Goal: Transaction & Acquisition: Download file/media

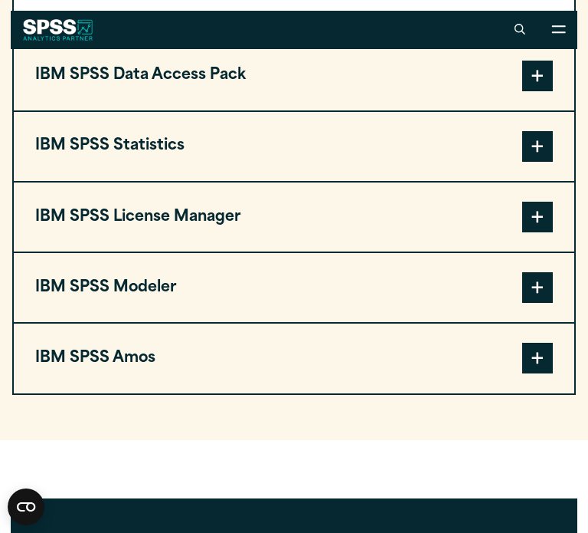
scroll to position [1251, 0]
click at [254, 158] on button "IBM SPSS Statistics" at bounding box center [294, 146] width 561 height 69
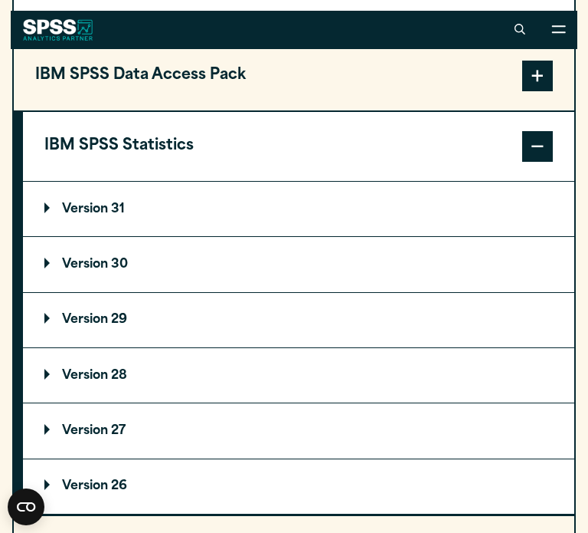
click at [215, 212] on summary "Version 31" at bounding box center [299, 209] width 552 height 54
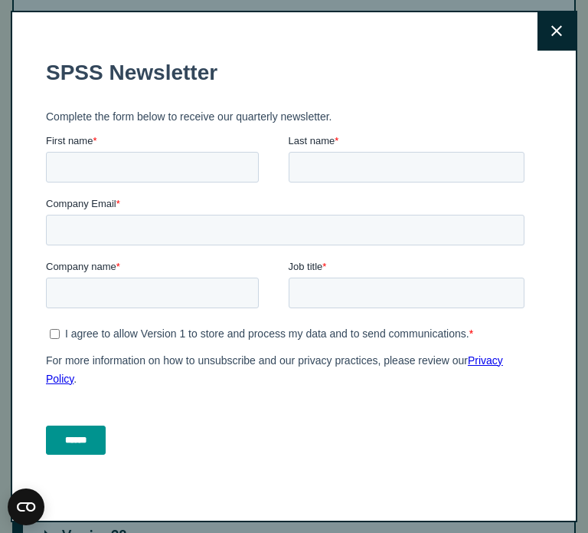
click at [566, 16] on button "Close" at bounding box center [557, 31] width 38 height 38
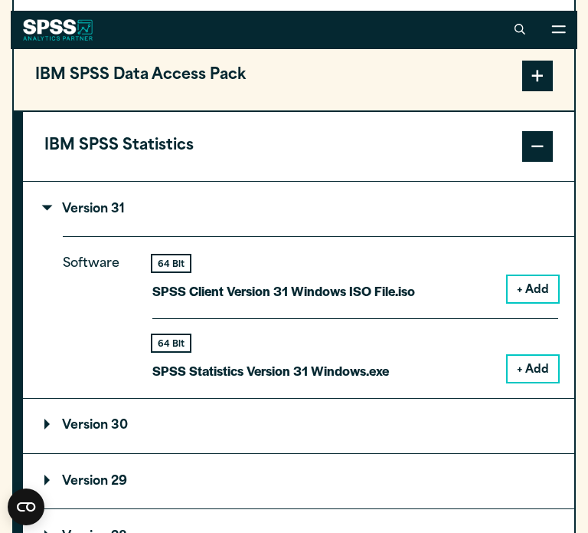
click at [528, 279] on button "+ Add" at bounding box center [533, 289] width 51 height 26
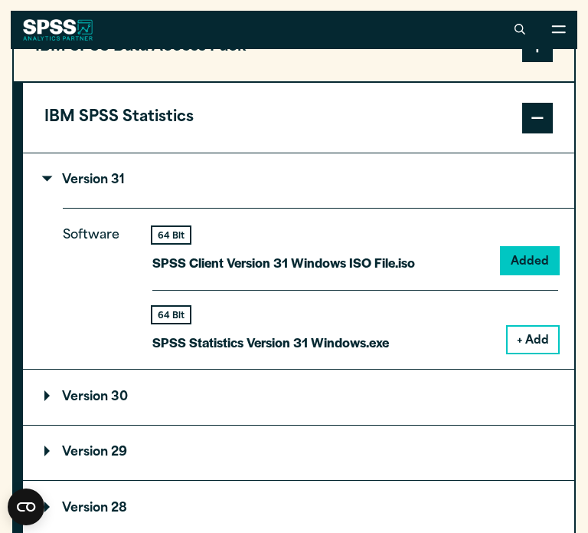
scroll to position [1320, 0]
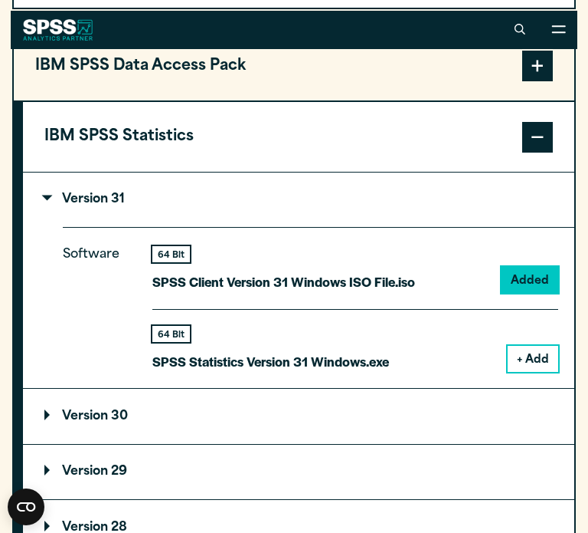
click at [541, 359] on button "+ Add" at bounding box center [533, 359] width 51 height 26
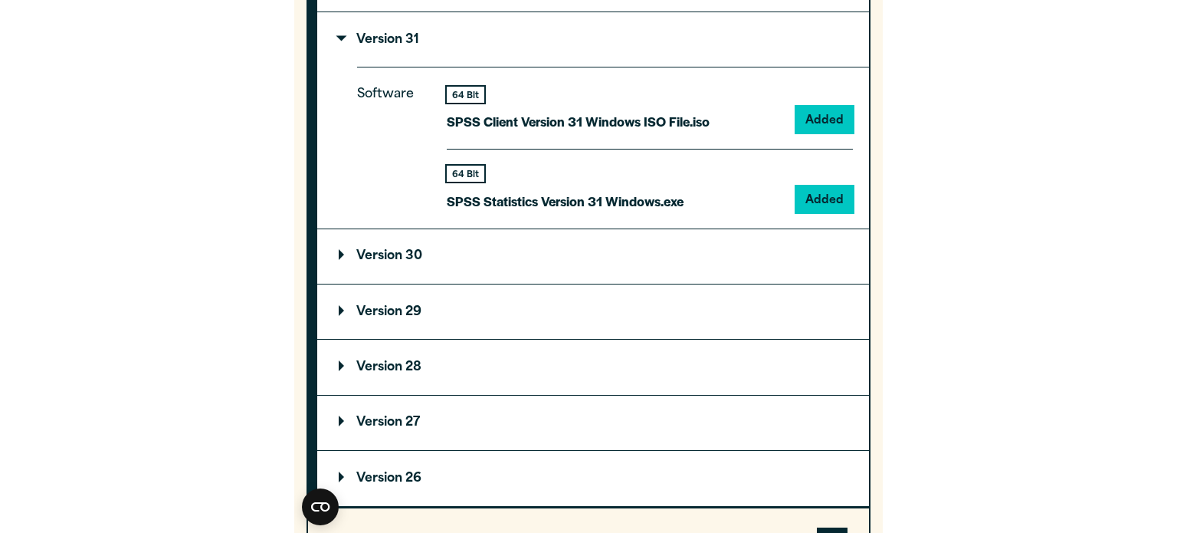
scroll to position [0, 0]
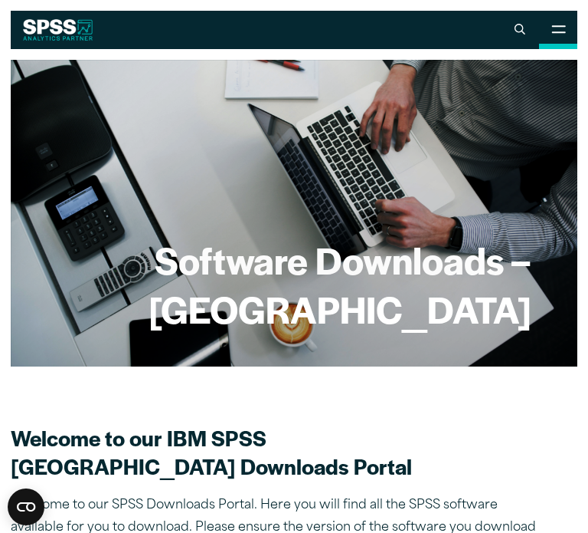
click at [562, 42] on button "Open Site Menu" at bounding box center [558, 30] width 38 height 38
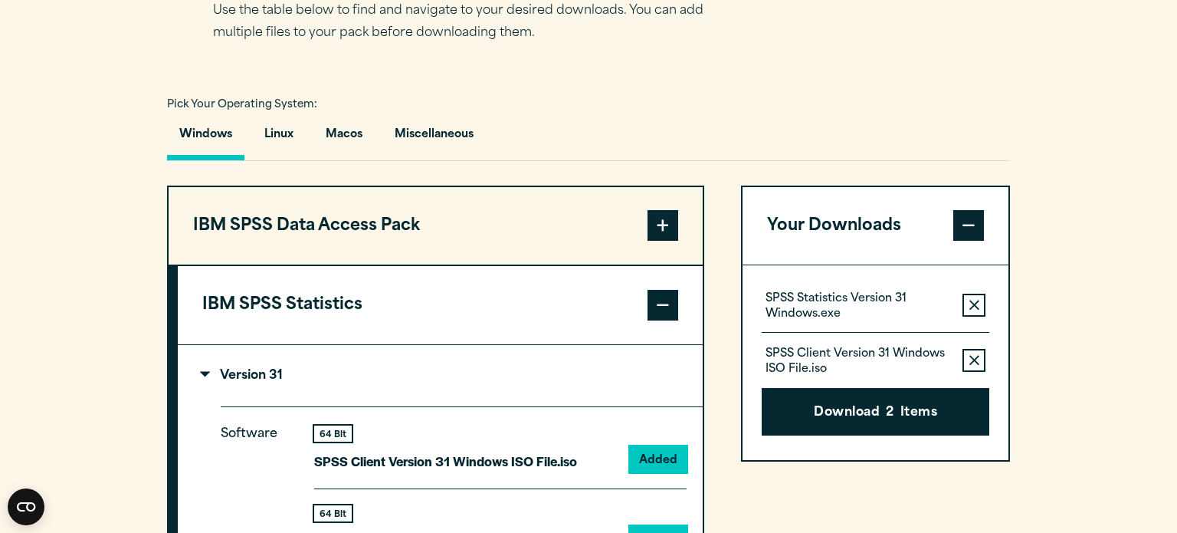
scroll to position [1175, 0]
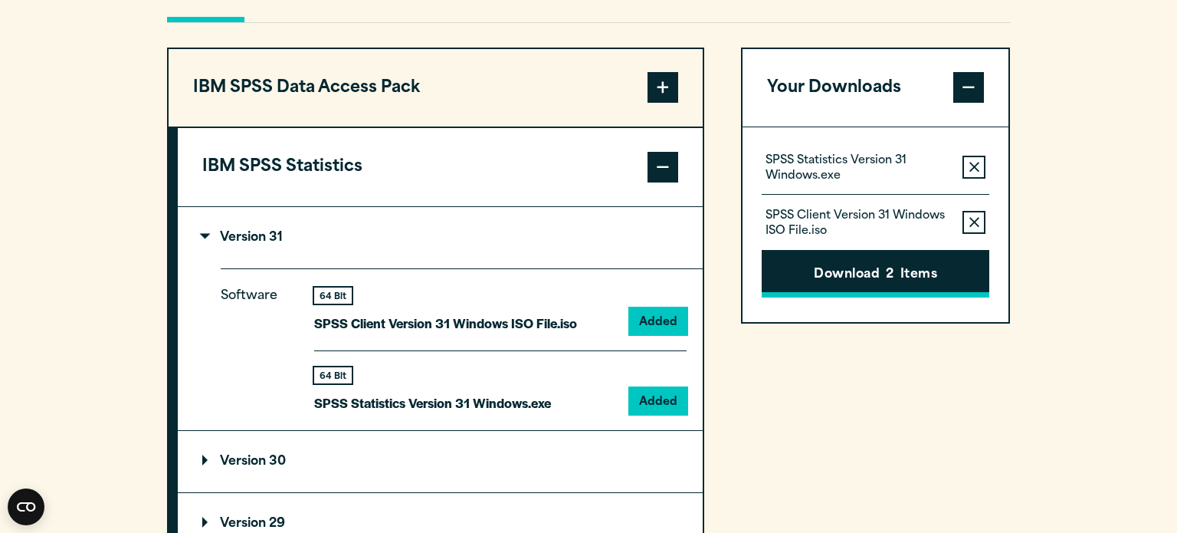
click at [588, 297] on button "Download 2 Items" at bounding box center [876, 274] width 228 height 48
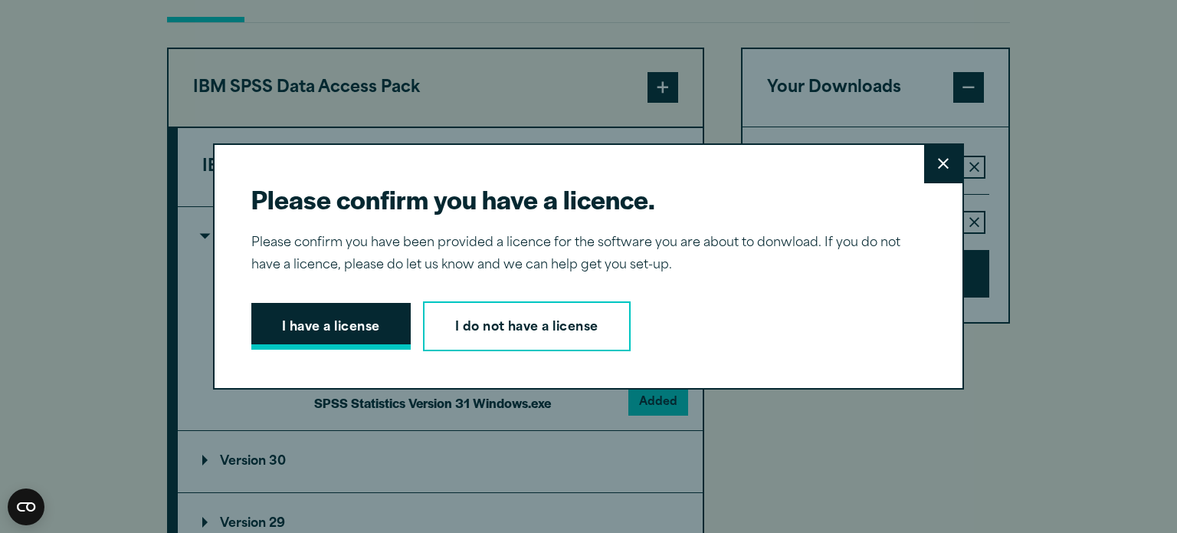
click at [333, 346] on button "I have a license" at bounding box center [330, 327] width 159 height 48
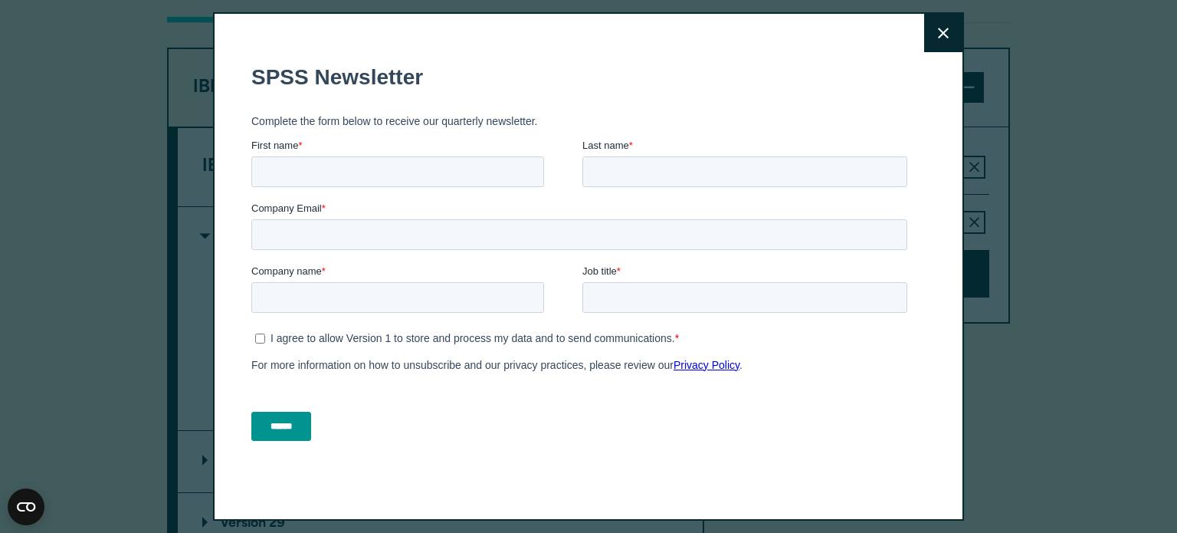
click at [588, 23] on button "Close" at bounding box center [943, 33] width 38 height 38
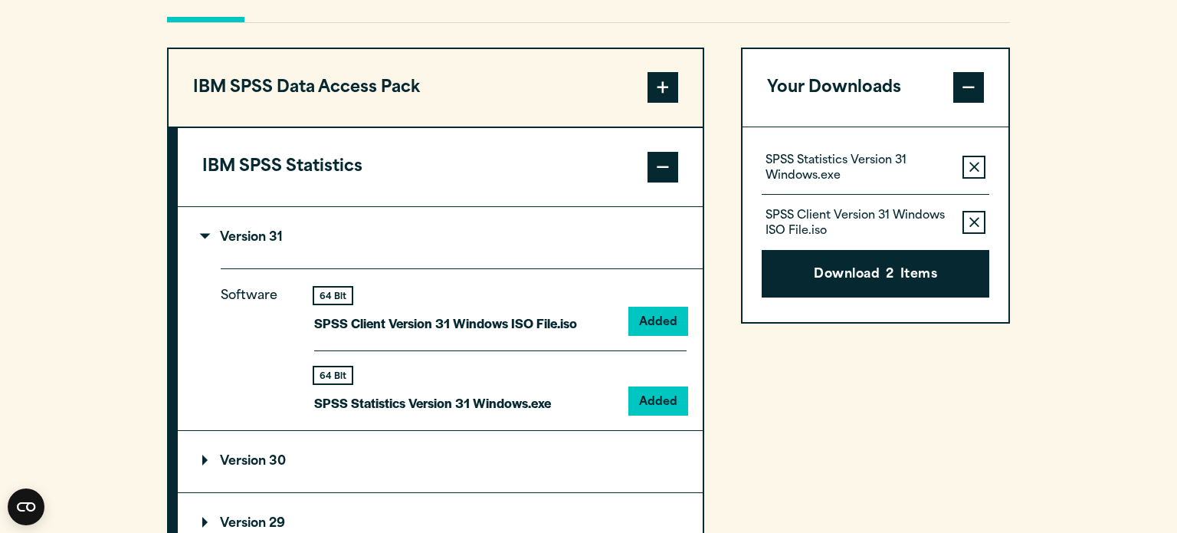
click at [588, 322] on div "SPSS Statistics Version 31 Windows.exe Remove this item from your software down…" at bounding box center [876, 224] width 266 height 195
click at [588, 297] on button "Download 2 Items" at bounding box center [876, 274] width 228 height 48
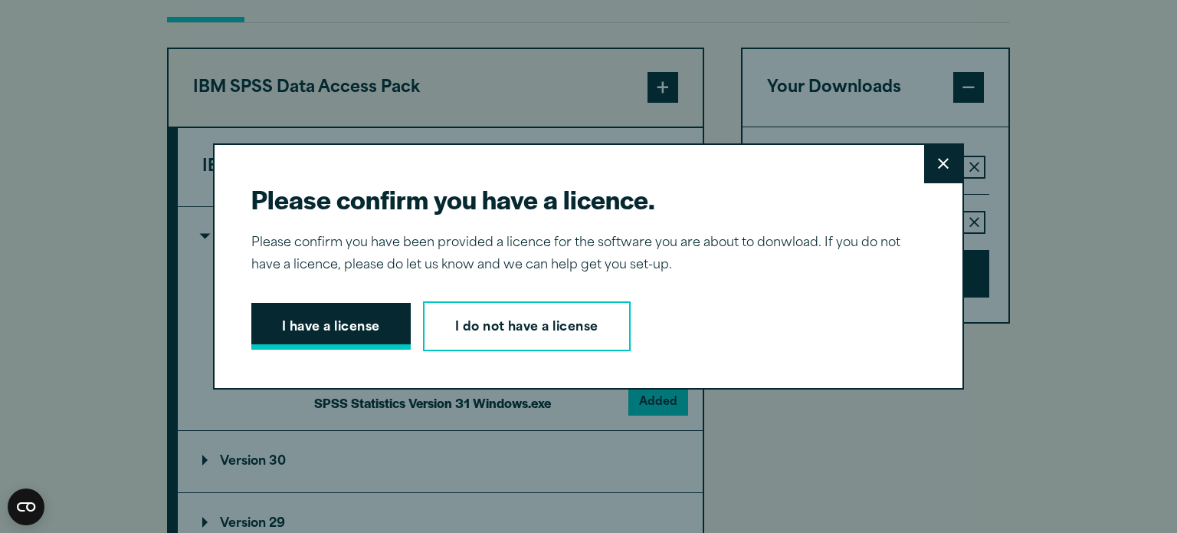
click at [343, 339] on button "I have a license" at bounding box center [330, 327] width 159 height 48
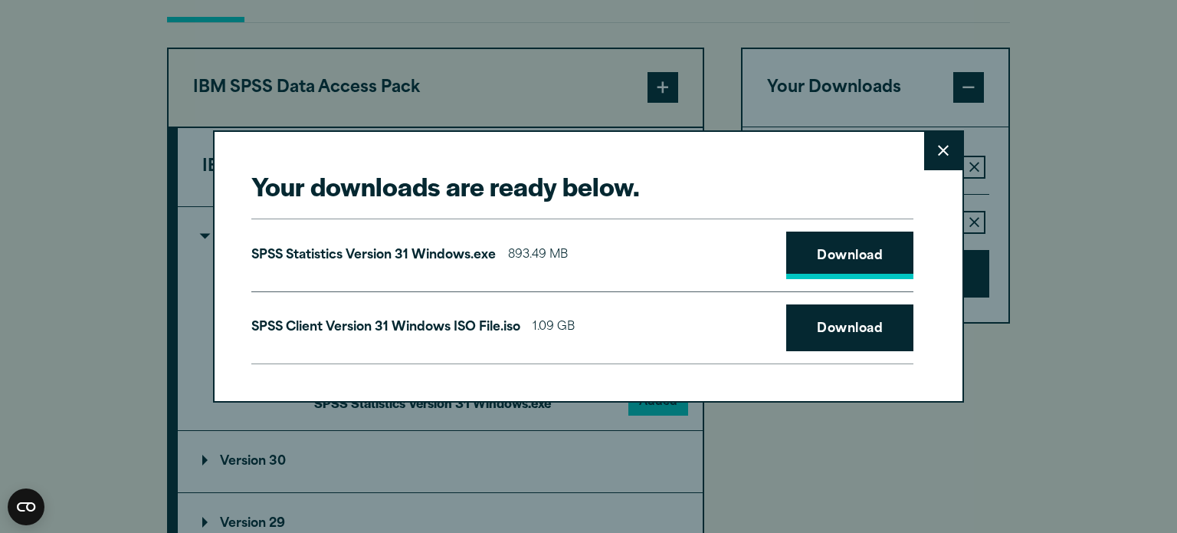
click at [588, 267] on link "Download" at bounding box center [849, 255] width 127 height 48
click at [588, 314] on link "Download" at bounding box center [849, 328] width 127 height 48
click at [588, 152] on button "Close" at bounding box center [943, 151] width 38 height 38
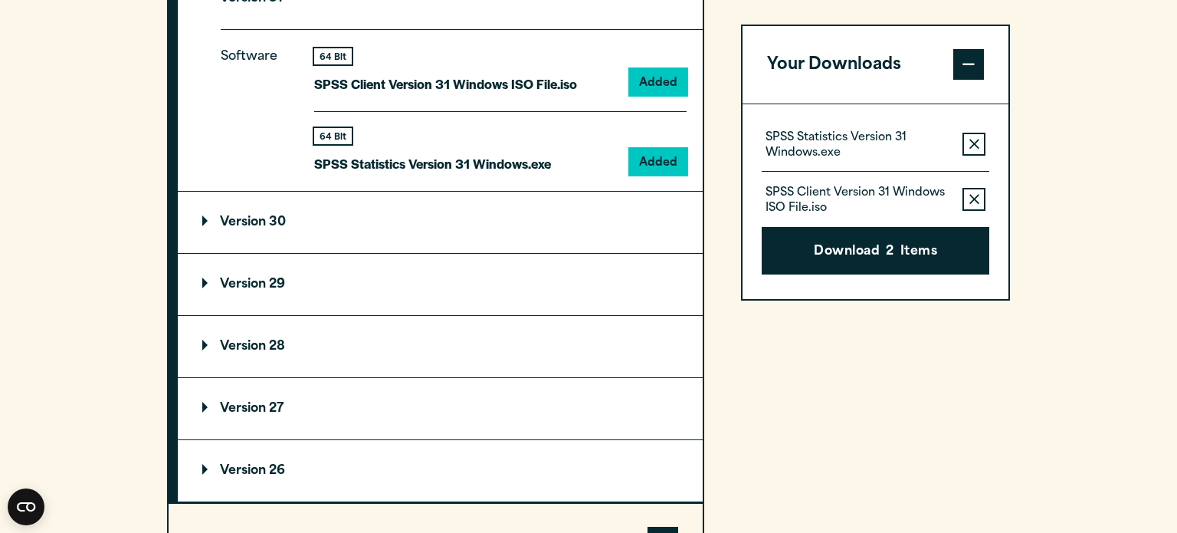
scroll to position [1457, 0]
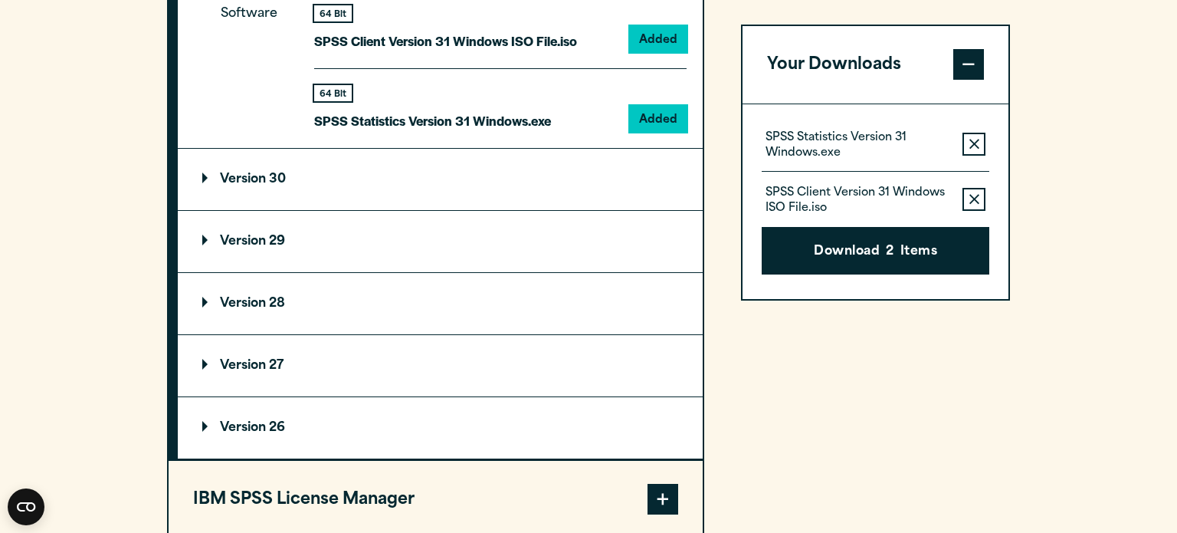
click at [484, 210] on summary "Version 30" at bounding box center [440, 179] width 525 height 61
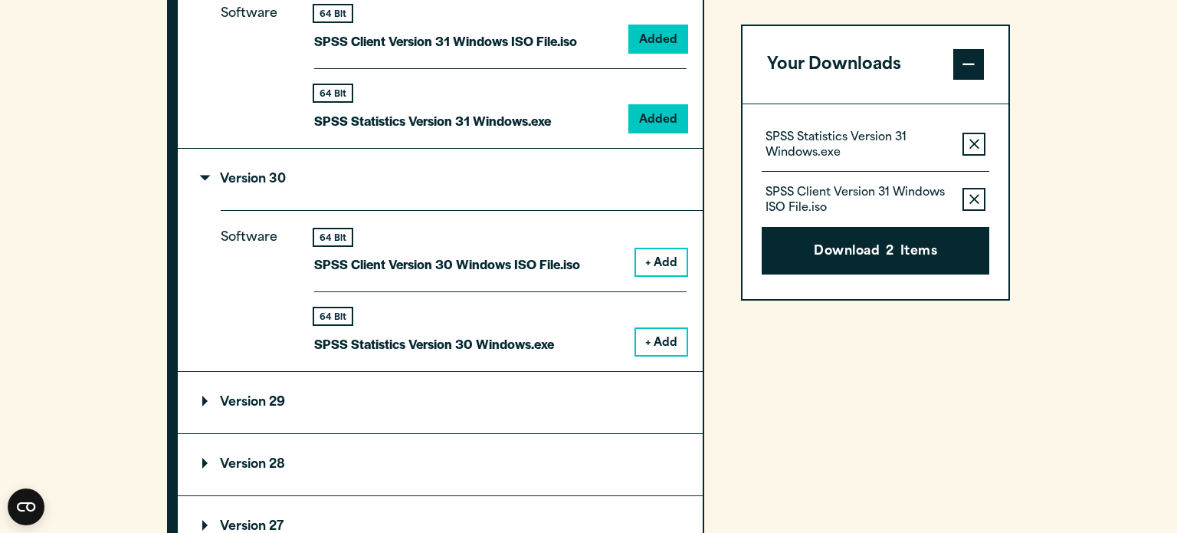
click at [588, 275] on button "+ Add" at bounding box center [661, 262] width 51 height 26
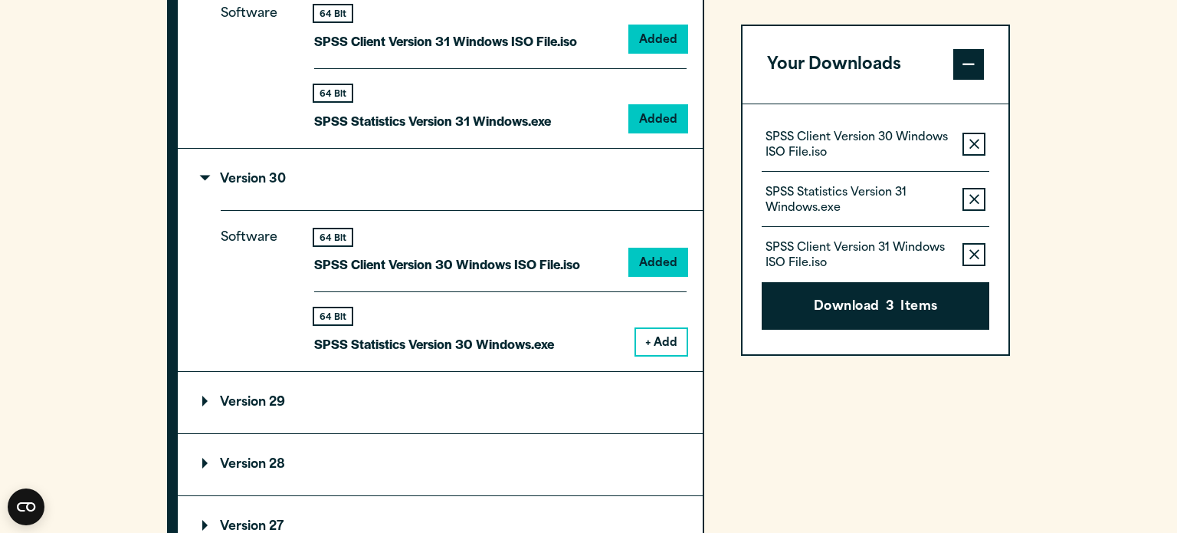
click at [588, 192] on button "Remove this item from your software download list" at bounding box center [973, 200] width 23 height 23
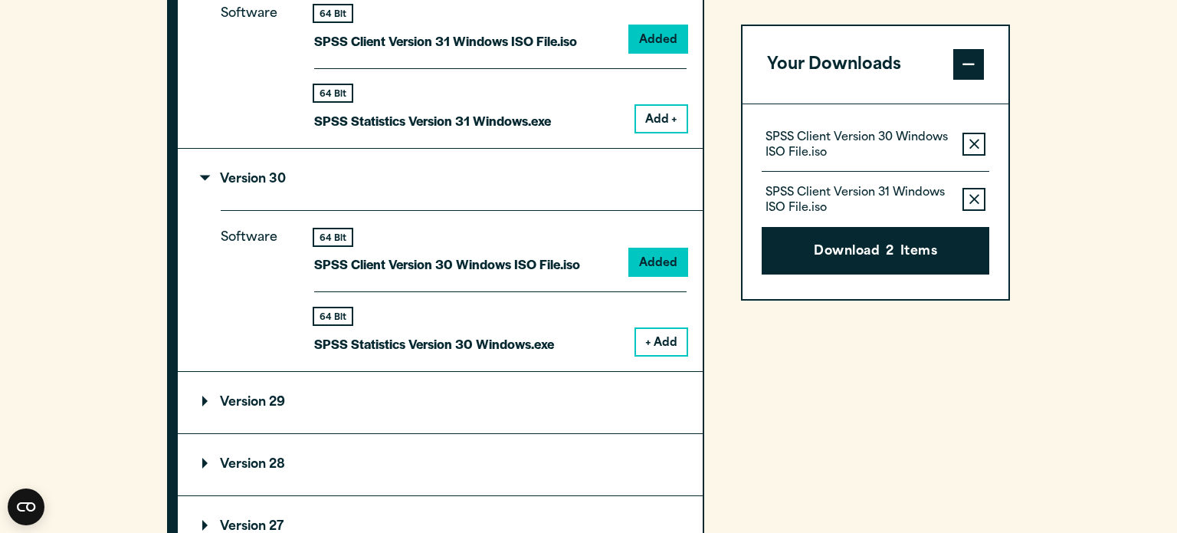
click at [588, 192] on button "Remove this item from your software download list" at bounding box center [973, 200] width 23 height 23
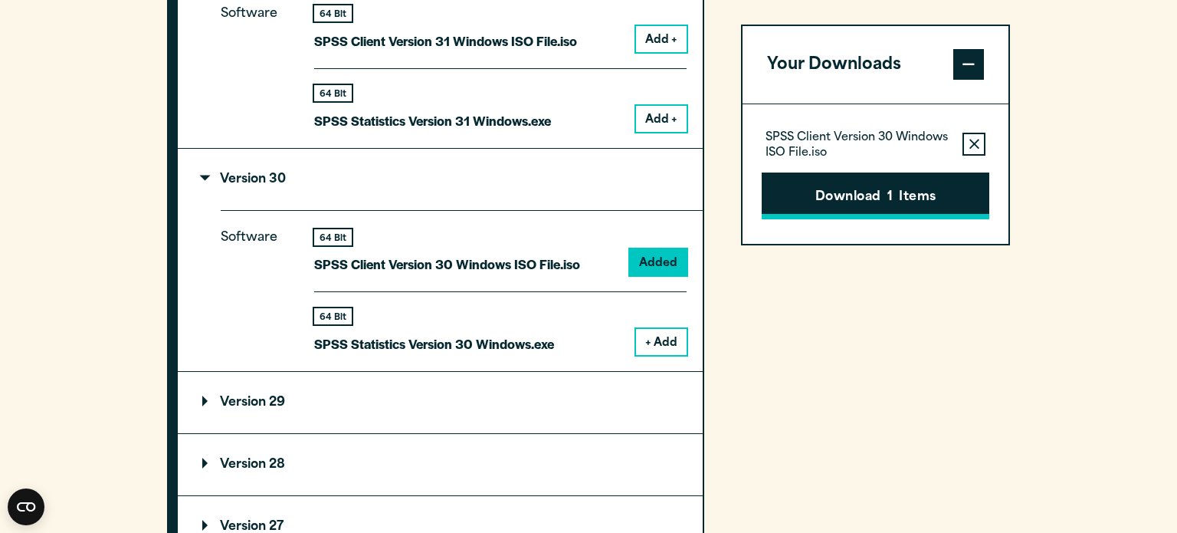
click at [588, 210] on button "Download 1 Items" at bounding box center [876, 196] width 228 height 48
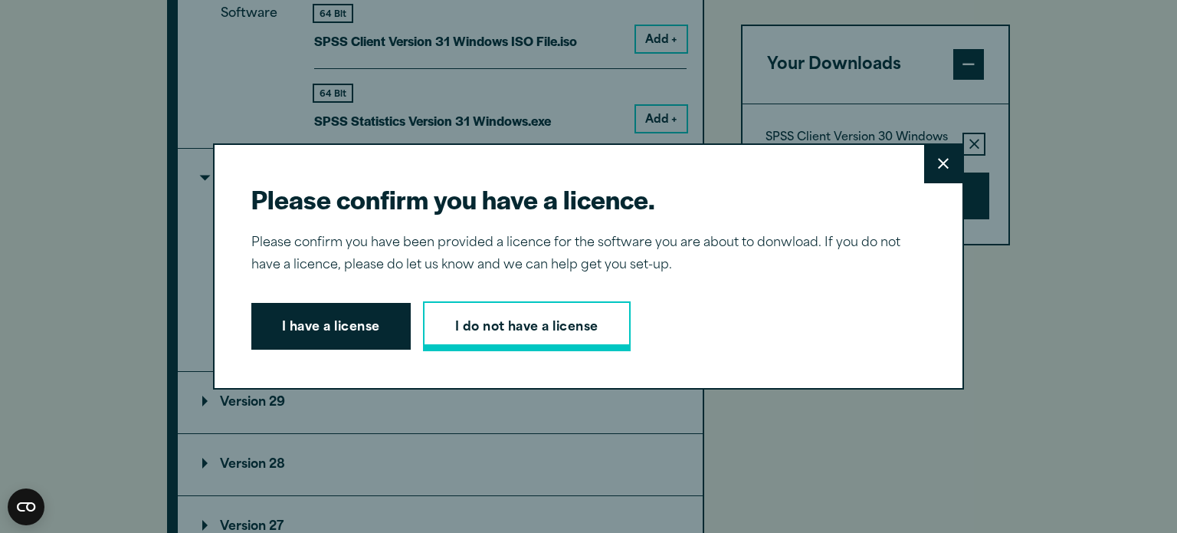
click at [453, 333] on link "I do not have a license" at bounding box center [527, 326] width 208 height 51
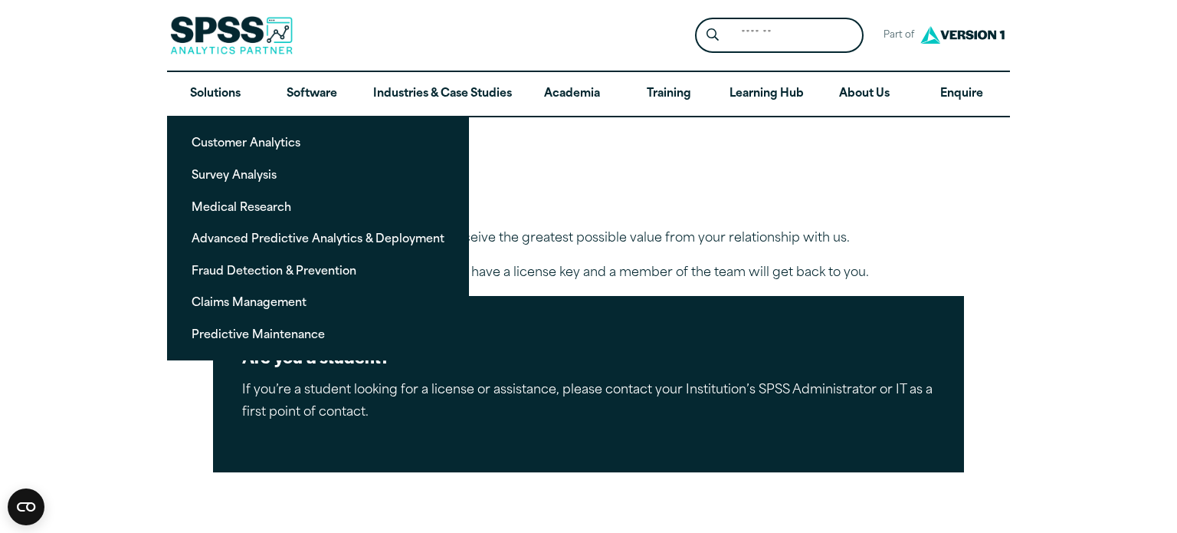
click at [375, 420] on p "If you’re a student looking for a license or assistance, please contact your In…" at bounding box center [588, 401] width 693 height 44
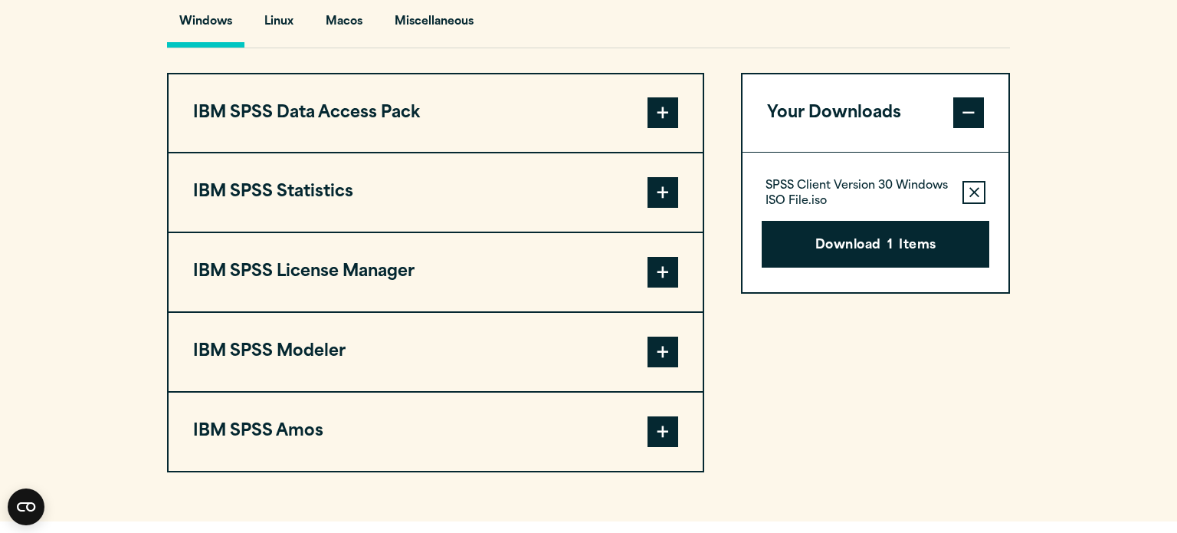
scroll to position [1208, 0]
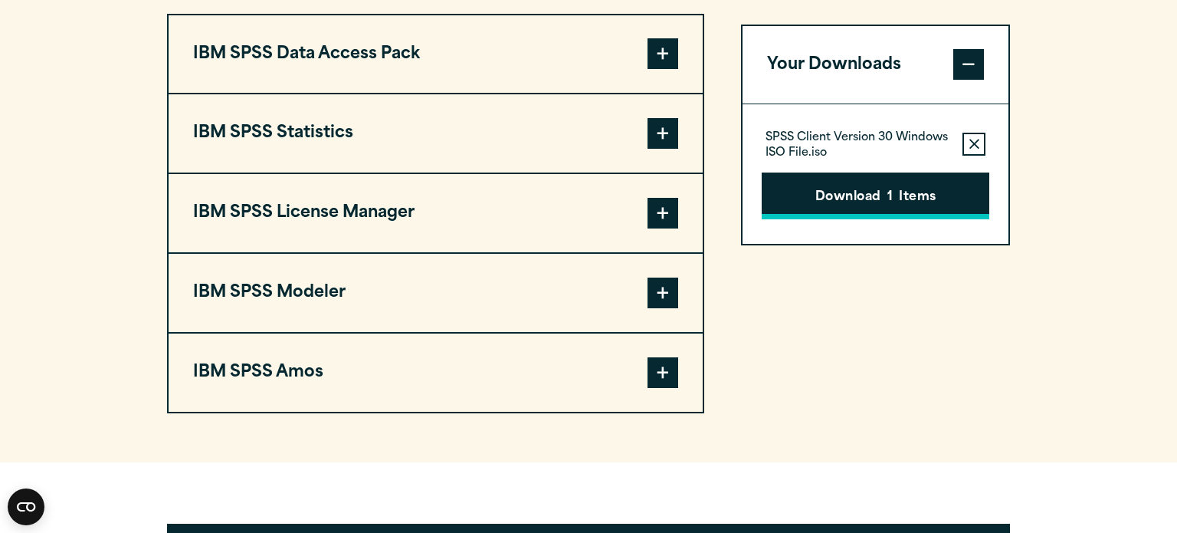
click at [960, 214] on button "Download 1 Items" at bounding box center [876, 196] width 228 height 48
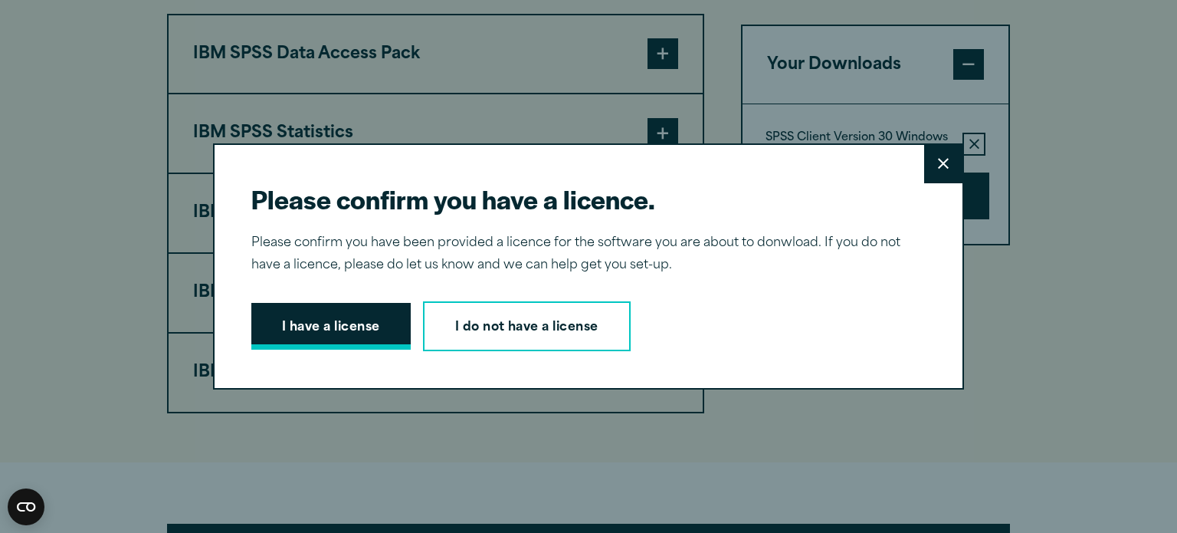
click at [323, 323] on button "I have a license" at bounding box center [330, 327] width 159 height 48
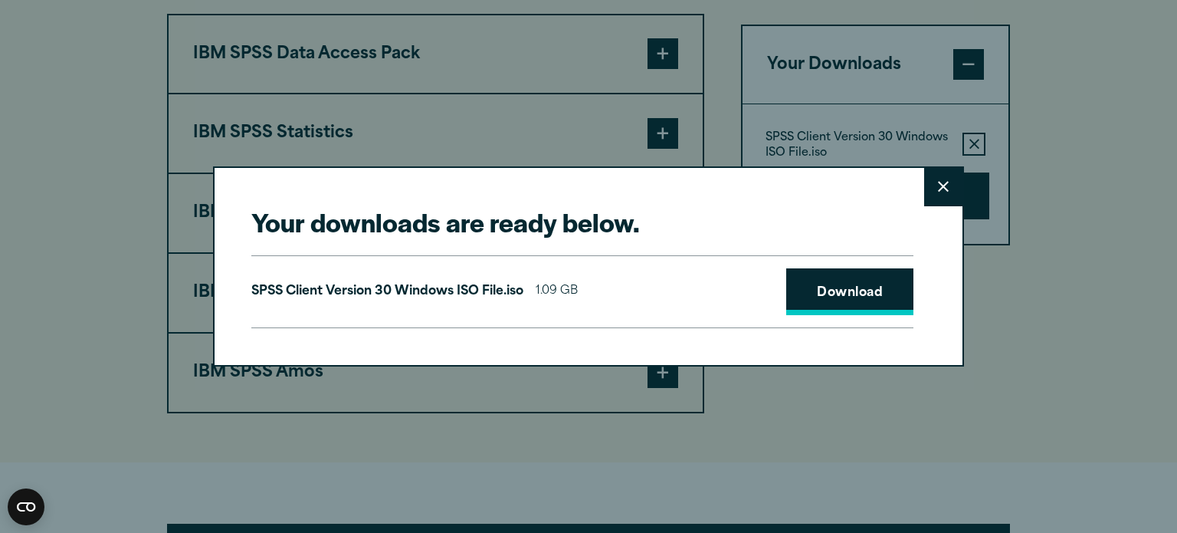
click at [856, 284] on link "Download" at bounding box center [849, 292] width 127 height 48
click at [939, 198] on button "Close" at bounding box center [943, 187] width 38 height 38
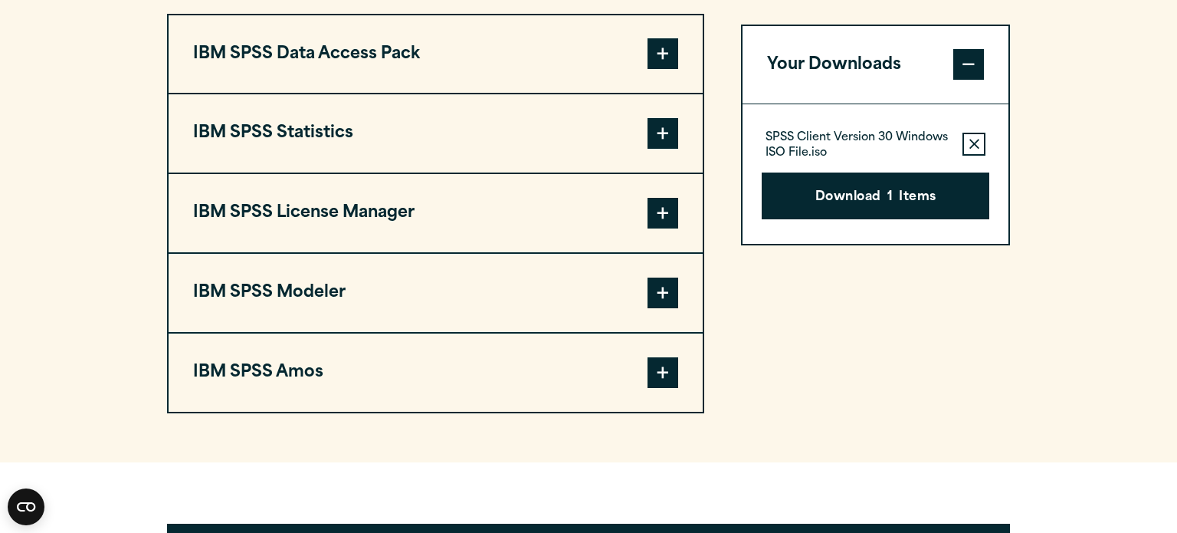
click at [955, 160] on div "SPSS Client Version 30 Windows ISO File.iso Remove this item from your software…" at bounding box center [876, 144] width 228 height 31
click at [974, 149] on icon "button" at bounding box center [974, 144] width 10 height 10
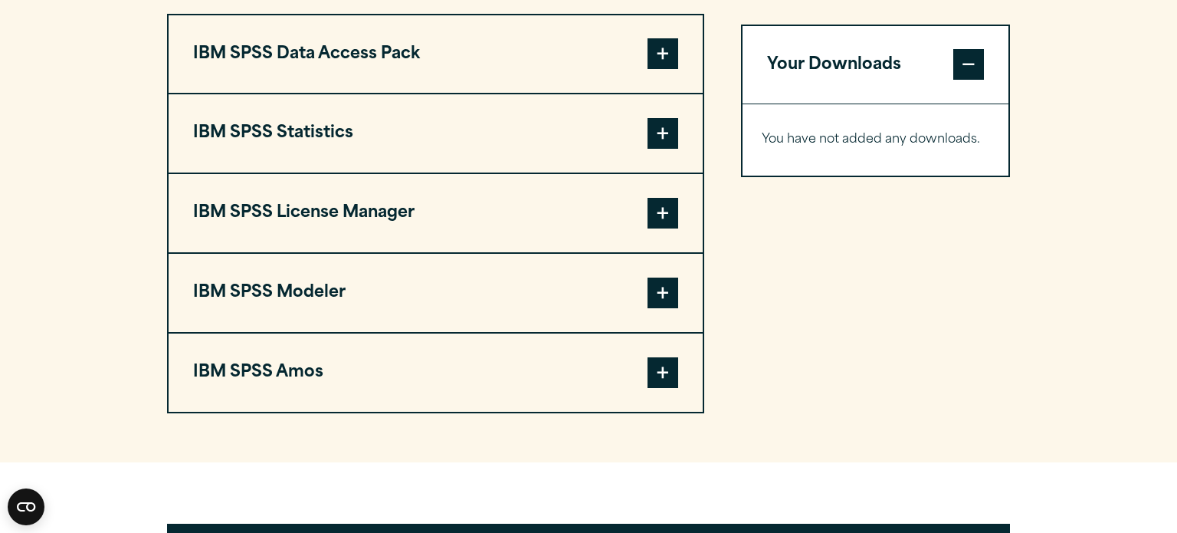
click at [663, 228] on span at bounding box center [662, 213] width 31 height 31
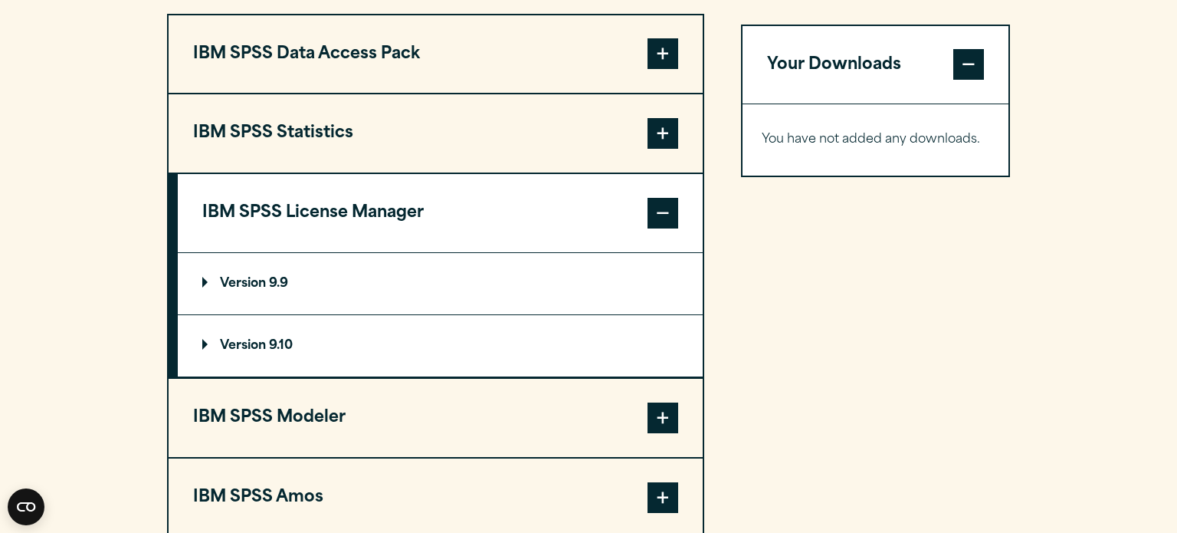
click at [663, 228] on span at bounding box center [662, 213] width 31 height 31
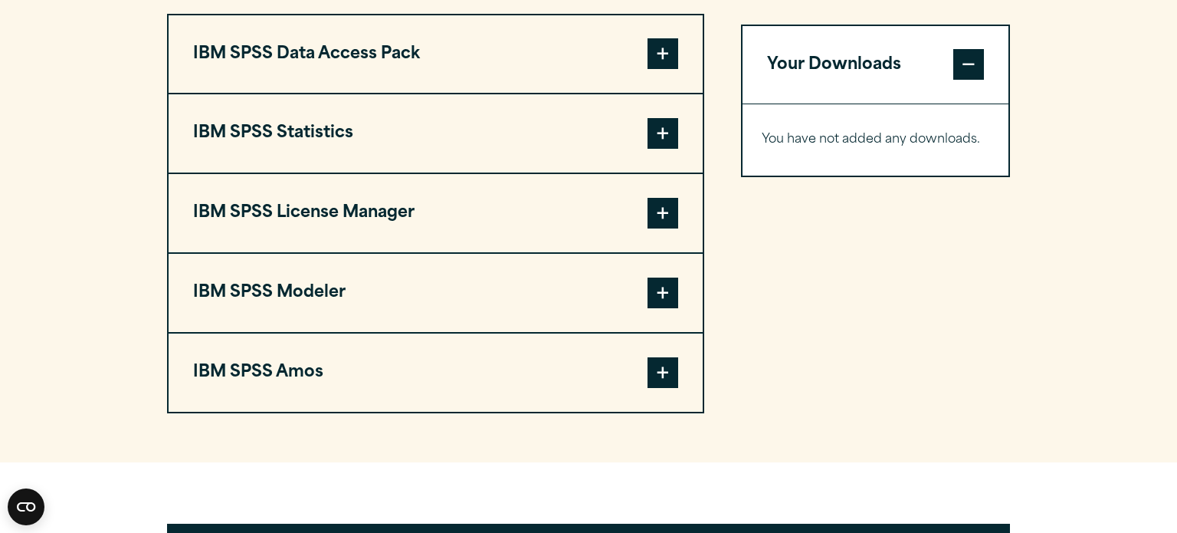
click at [656, 144] on button "IBM SPSS Statistics" at bounding box center [436, 133] width 534 height 78
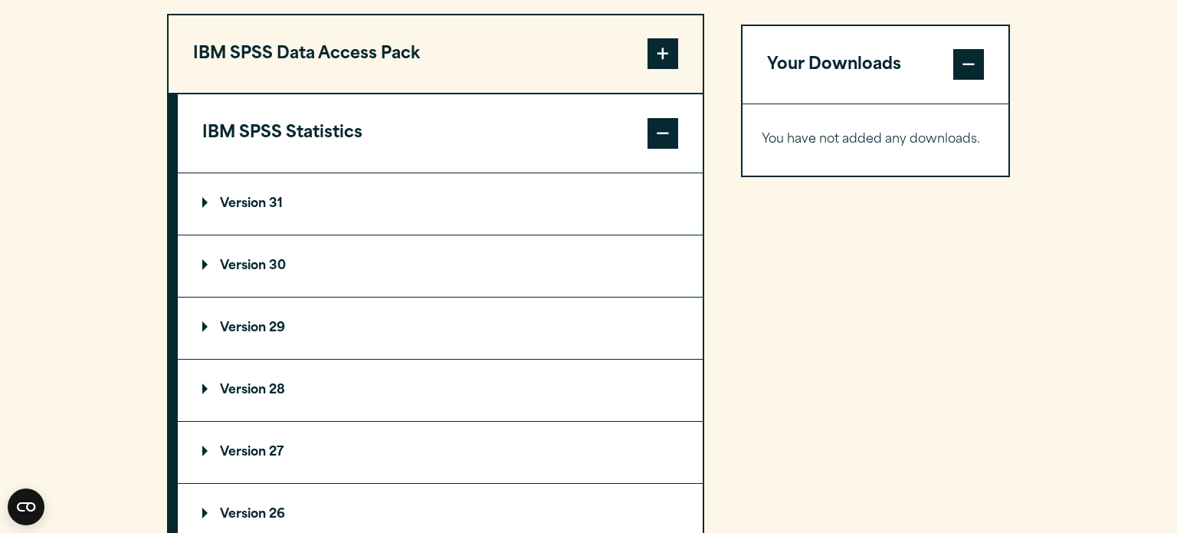
click at [353, 342] on summary "Version 29" at bounding box center [440, 327] width 525 height 61
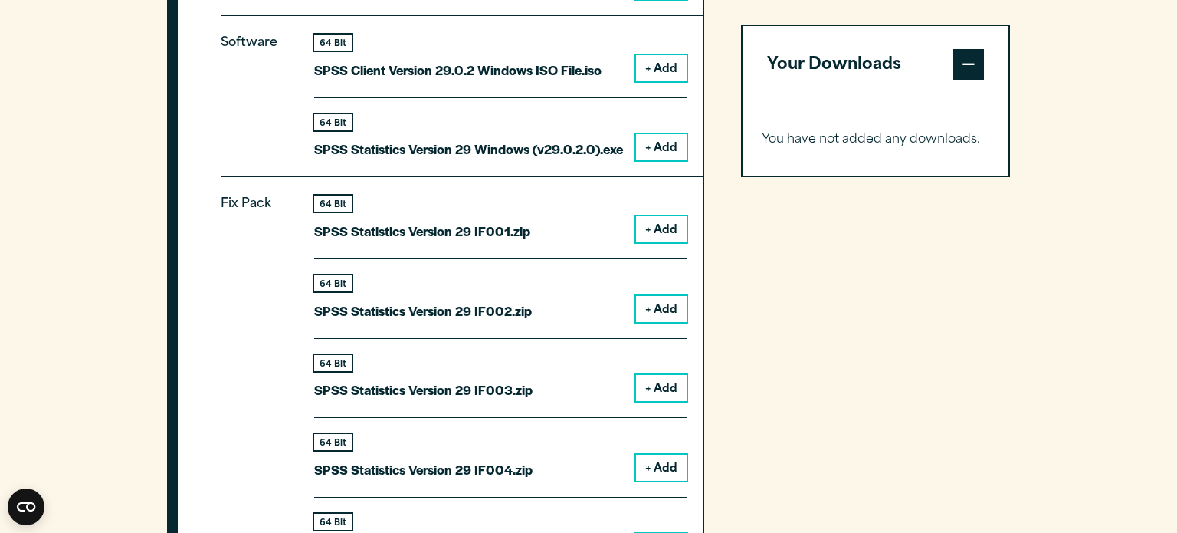
scroll to position [1640, 0]
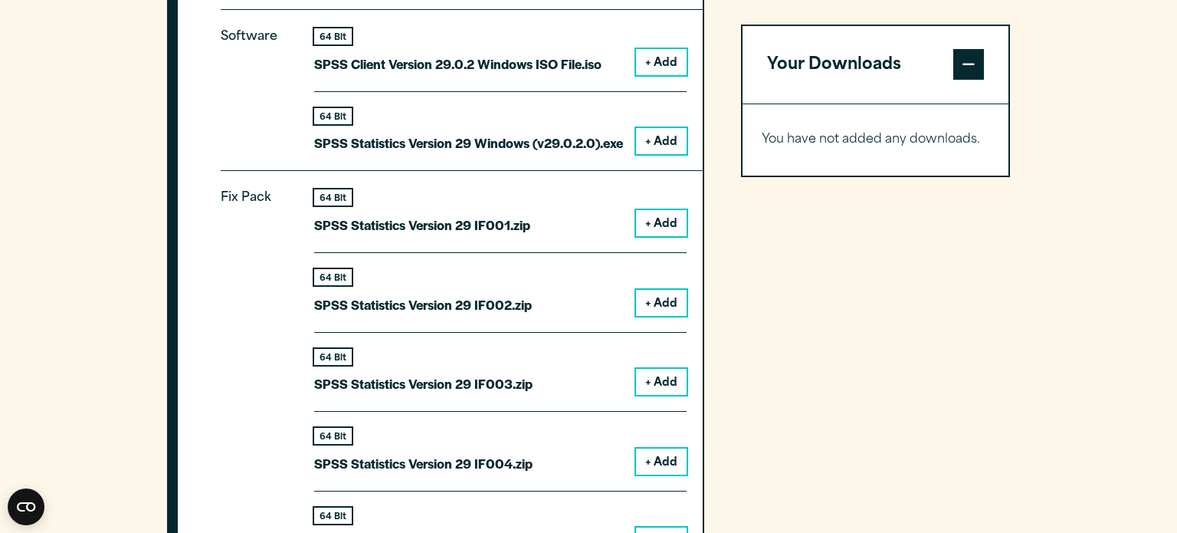
click at [655, 154] on button "+ Add" at bounding box center [661, 141] width 51 height 26
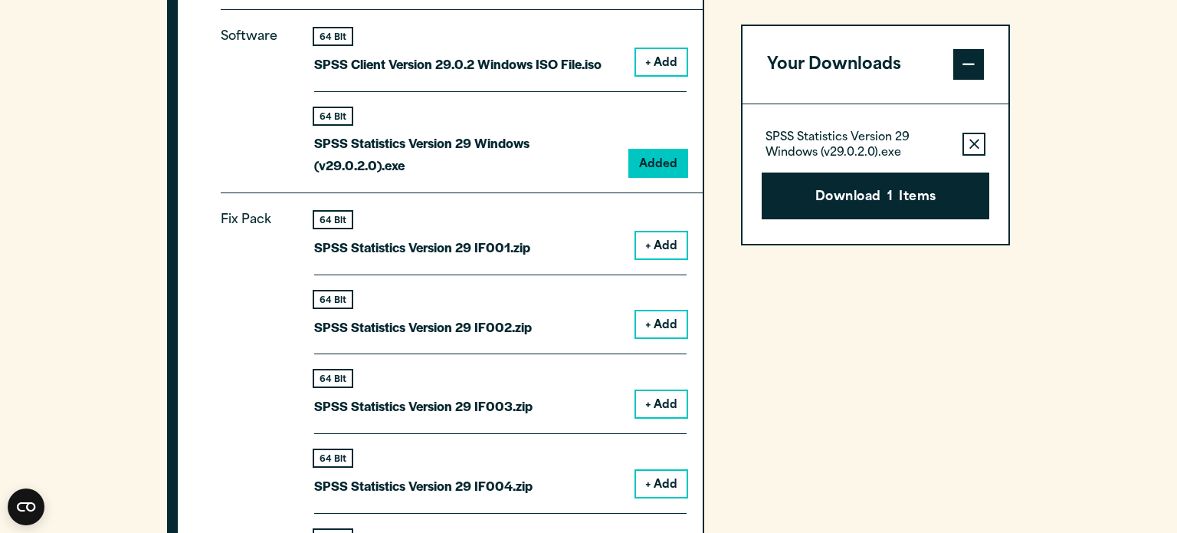
click at [662, 75] on button "+ Add" at bounding box center [661, 62] width 51 height 26
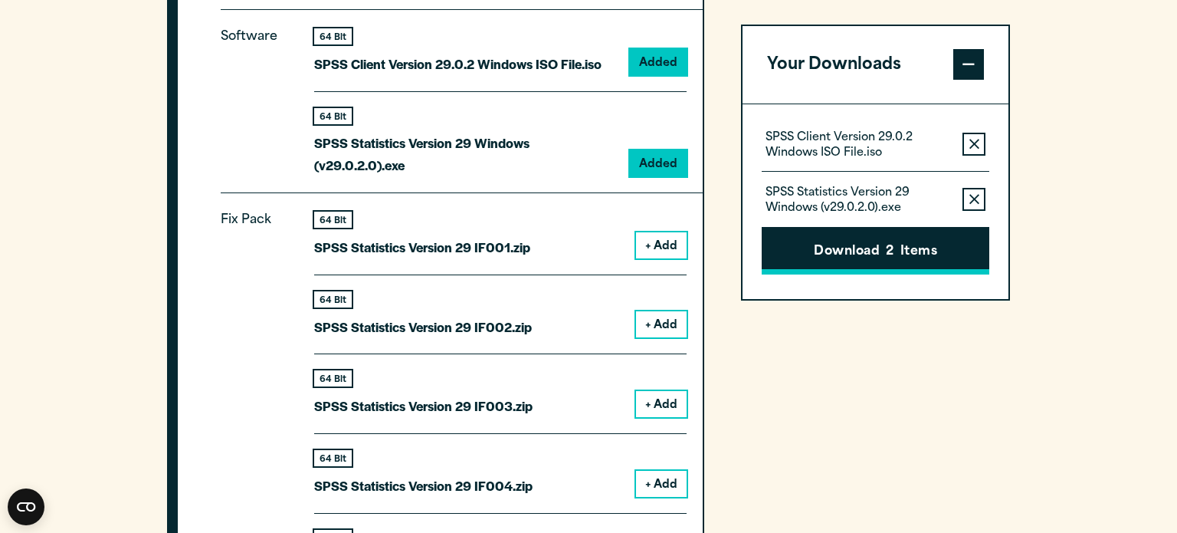
click at [880, 249] on button "Download 2 Items" at bounding box center [876, 252] width 228 height 48
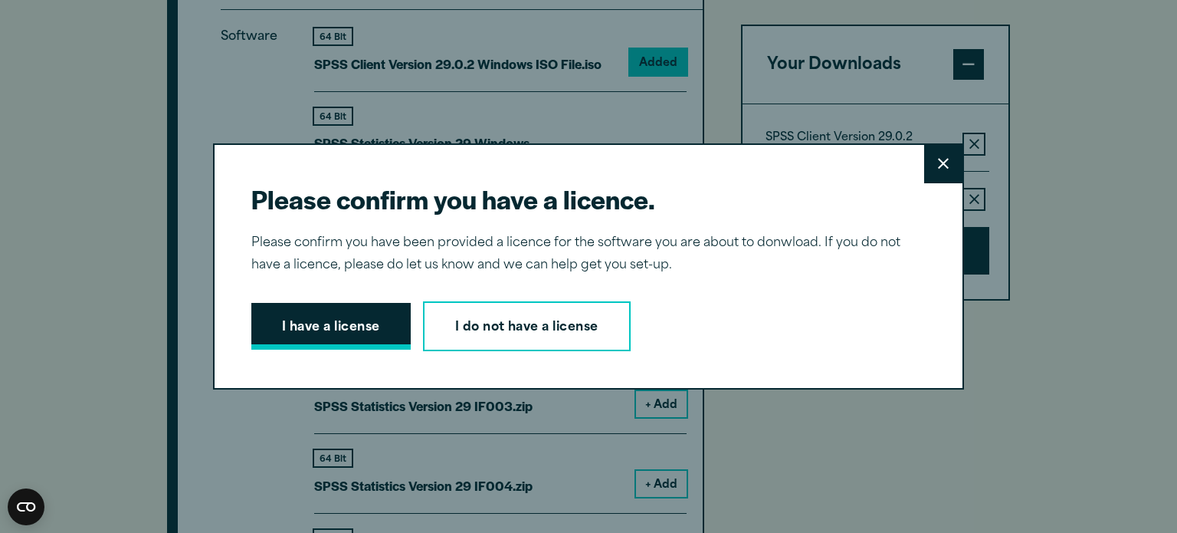
click at [383, 309] on button "I have a license" at bounding box center [330, 327] width 159 height 48
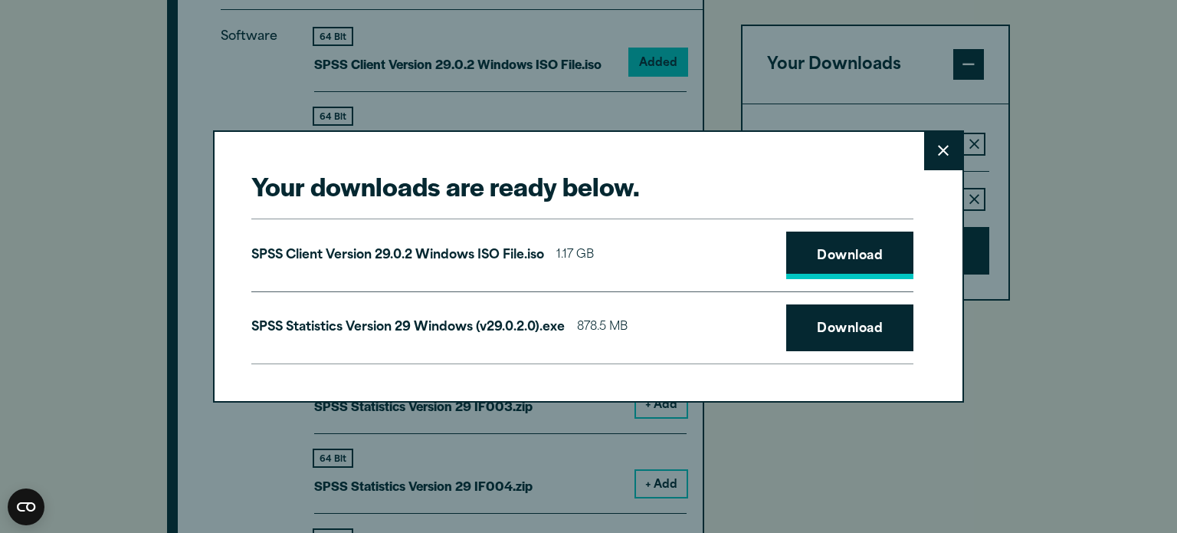
click at [877, 259] on link "Download" at bounding box center [849, 255] width 127 height 48
click at [843, 332] on link "Download" at bounding box center [849, 328] width 127 height 48
click at [936, 152] on button "Close" at bounding box center [943, 151] width 38 height 38
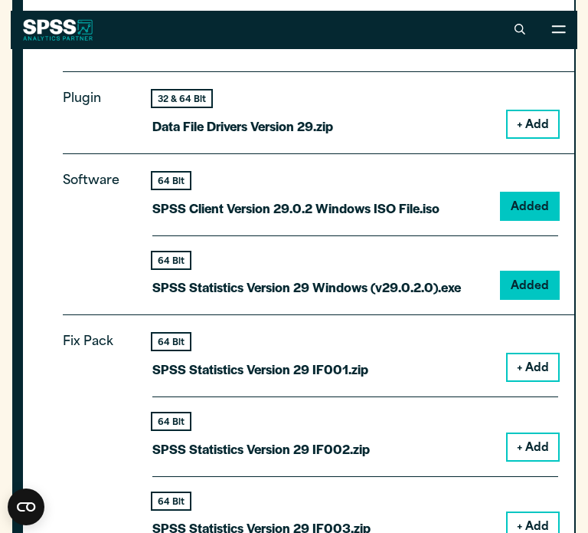
scroll to position [1633, 0]
